Goal: Task Accomplishment & Management: Use online tool/utility

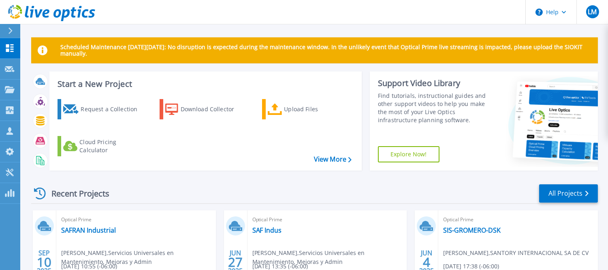
click at [211, 17] on header "Help LM Channel Partner Luis Meza lmeza@summait.mx Servicios Universales en Man…" at bounding box center [304, 12] width 608 height 24
click at [218, 106] on div "Download Collector" at bounding box center [213, 109] width 65 height 16
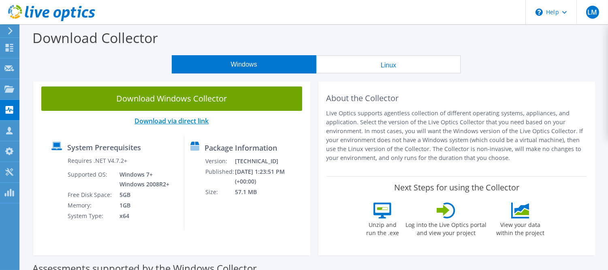
click at [200, 123] on link "Download via direct link" at bounding box center [172, 120] width 74 height 9
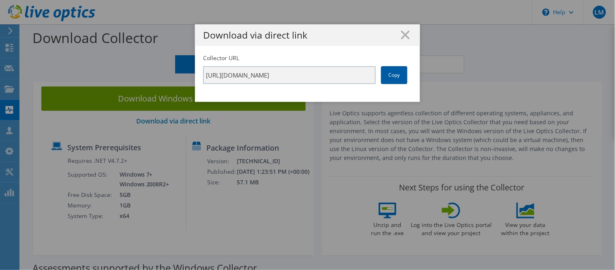
click at [381, 75] on link "Copy" at bounding box center [394, 75] width 26 height 18
click at [390, 77] on link "Copy" at bounding box center [394, 75] width 26 height 18
click at [406, 37] on icon at bounding box center [405, 34] width 9 height 9
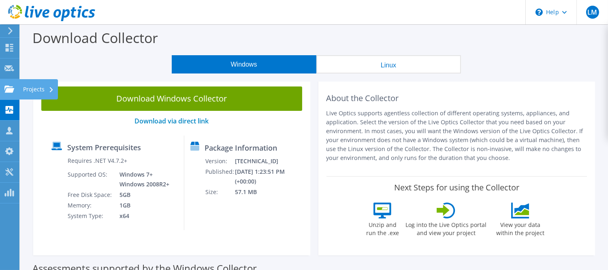
click at [11, 89] on use at bounding box center [9, 88] width 10 height 7
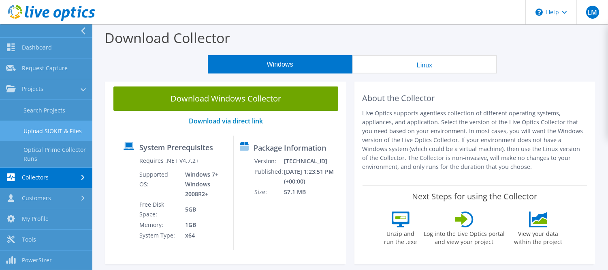
click at [65, 137] on link "Upload SIOKIT & Files" at bounding box center [46, 130] width 92 height 21
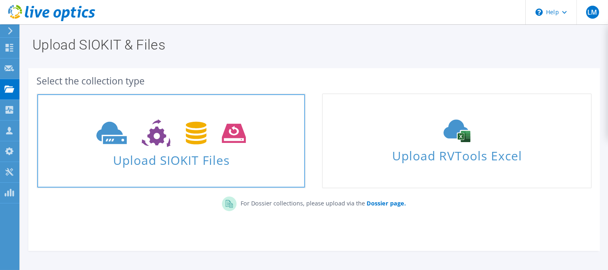
scroll to position [29, 0]
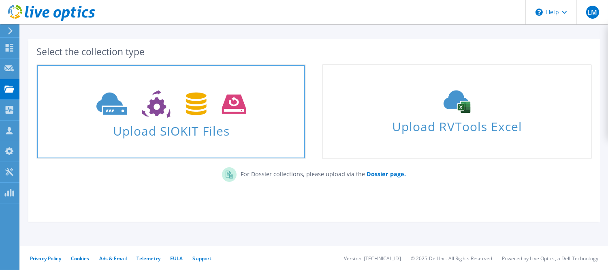
click at [218, 120] on span "Upload SIOKIT Files" at bounding box center [171, 128] width 268 height 17
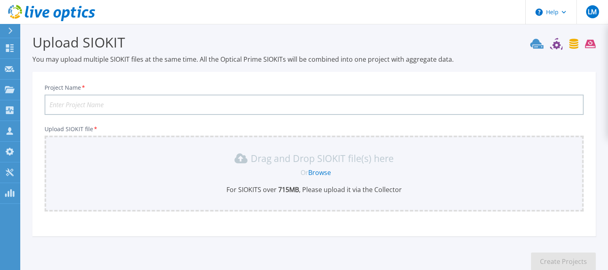
scroll to position [51, 0]
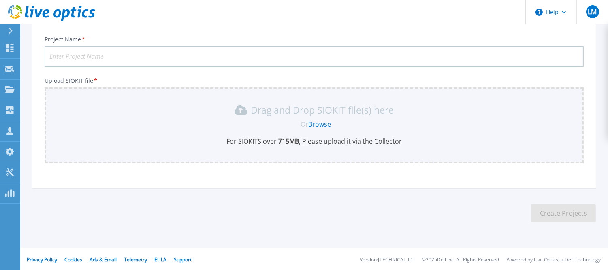
click at [148, 101] on div "Drag and Drop SIOKIT file(s) here Or Browse For SIOKITS over 715 MB , Please up…" at bounding box center [315, 125] width 540 height 76
click at [315, 125] on link "Browse" at bounding box center [319, 124] width 23 height 9
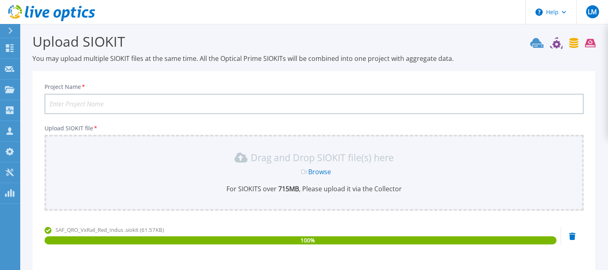
scroll to position [3, 0]
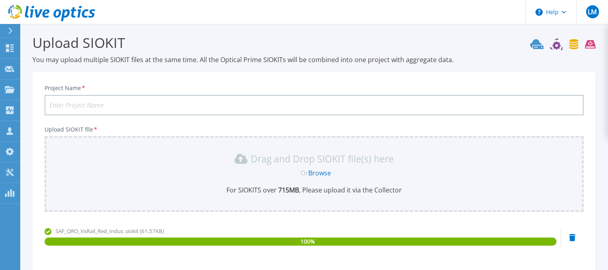
click at [126, 102] on input "Project Name *" at bounding box center [315, 105] width 540 height 20
click at [159, 101] on input "Project Name *" at bounding box center [315, 105] width 540 height 20
type input "s"
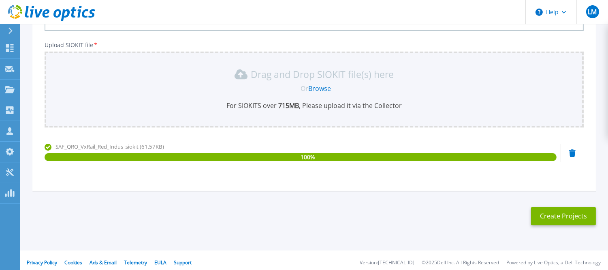
scroll to position [90, 0]
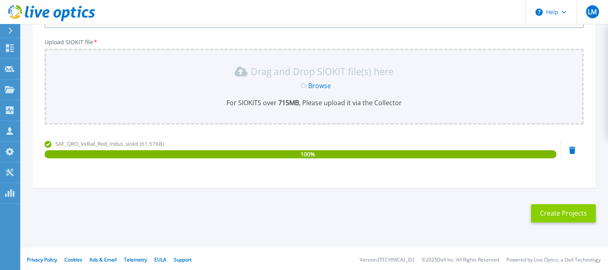
type input "SAF-QRO-VXRAIL-REDINDUSTRIAL"
click at [550, 210] on button "Create Projects" at bounding box center [563, 213] width 65 height 18
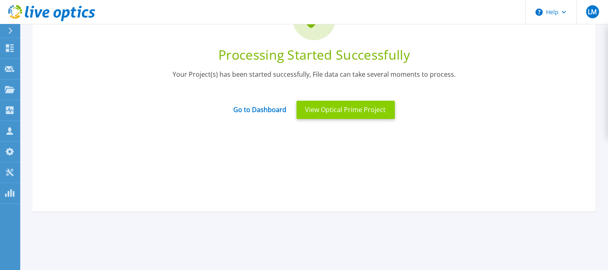
click at [329, 115] on button "View Optical Prime Project" at bounding box center [346, 110] width 99 height 18
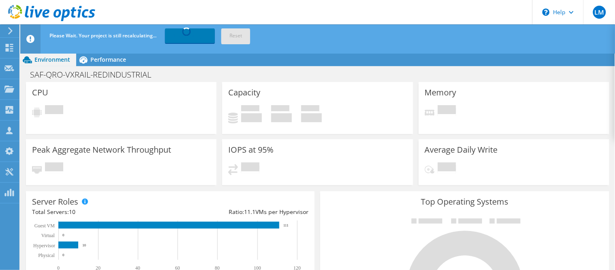
click at [301, 1] on header "LM Channel Partner [PERSON_NAME] [EMAIL_ADDRESS][DOMAIN_NAME] Servicios Univers…" at bounding box center [307, 12] width 615 height 24
